Goal: Task Accomplishment & Management: Manage account settings

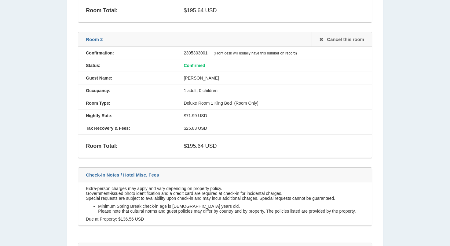
scroll to position [519, 0]
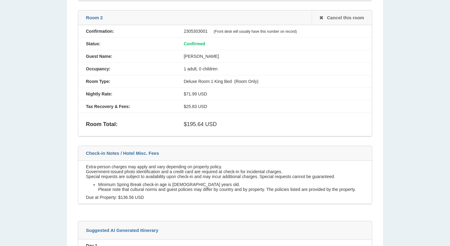
click at [221, 71] on div "1 adult, 0 children" at bounding box center [274, 68] width 196 height 5
click at [187, 71] on div "1 adult, 0 children" at bounding box center [274, 68] width 196 height 5
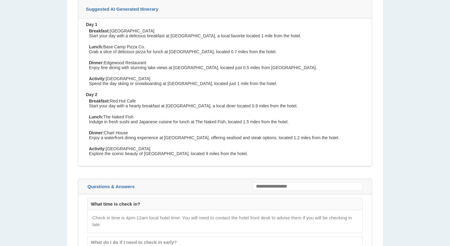
scroll to position [794, 0]
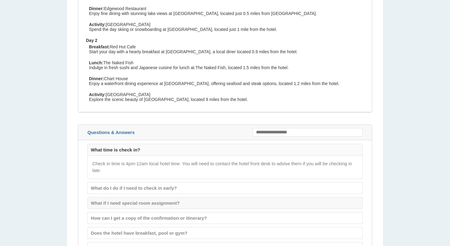
click at [147, 208] on div "What if I need special room assignment?" at bounding box center [225, 202] width 275 height 11
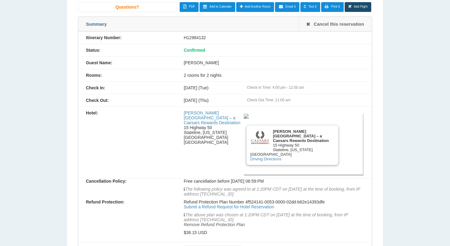
scroll to position [0, 0]
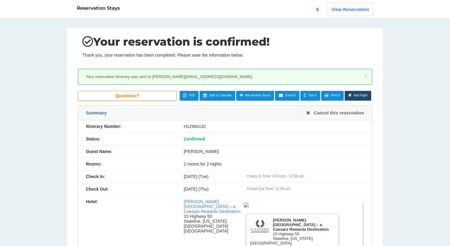
click at [131, 93] on span "Questions?" at bounding box center [127, 95] width 24 height 5
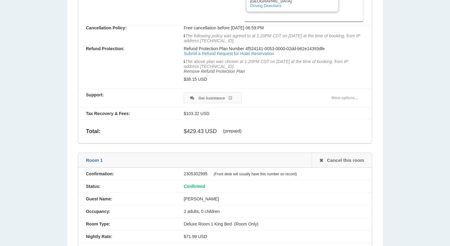
scroll to position [241, 0]
click at [215, 73] on link "Remove Refund Protection Plan" at bounding box center [214, 71] width 61 height 5
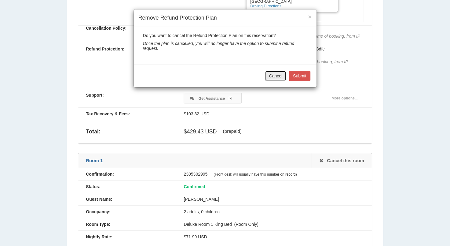
click at [272, 76] on button "Cancel" at bounding box center [275, 76] width 21 height 10
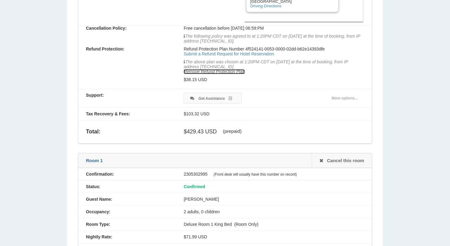
click at [204, 73] on link "Remove Refund Protection Plan" at bounding box center [214, 71] width 61 height 5
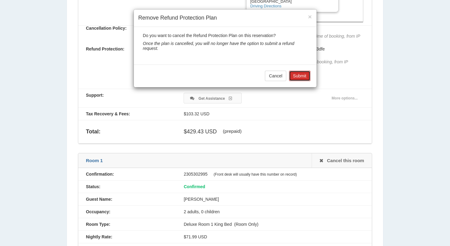
click at [301, 75] on button "Submit" at bounding box center [299, 76] width 21 height 10
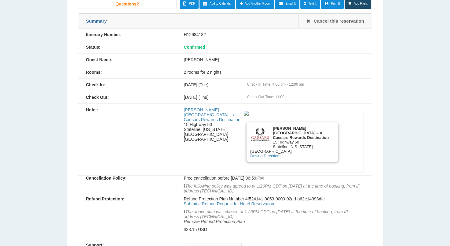
scroll to position [0, 0]
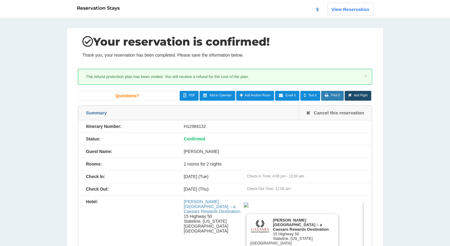
click at [332, 95] on span "Print It" at bounding box center [335, 94] width 9 height 3
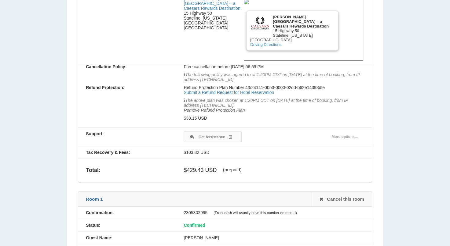
scroll to position [180, 0]
